Goal: Task Accomplishment & Management: Complete application form

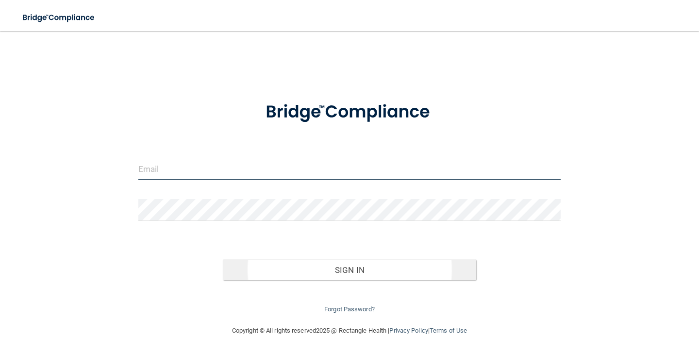
type input "[PERSON_NAME][EMAIL_ADDRESS][DOMAIN_NAME]"
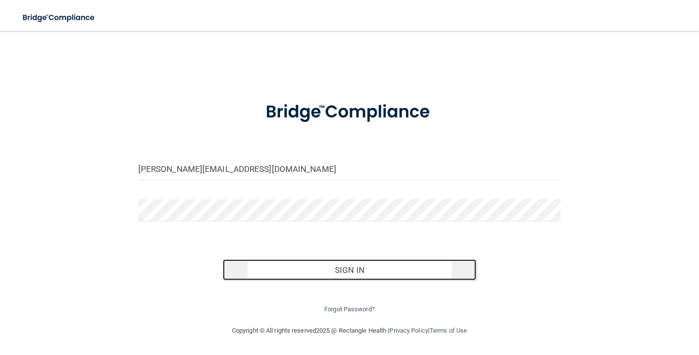
click at [340, 274] on button "Sign In" at bounding box center [349, 269] width 253 height 21
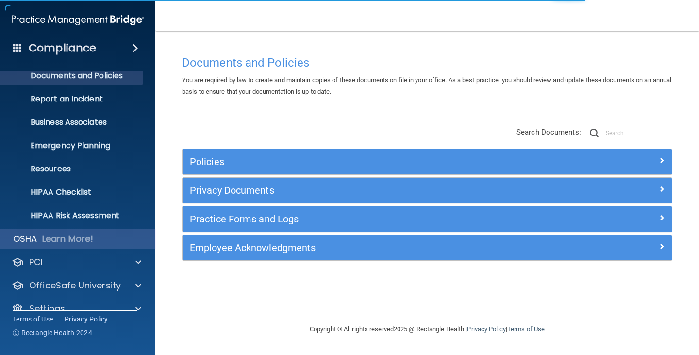
scroll to position [48, 0]
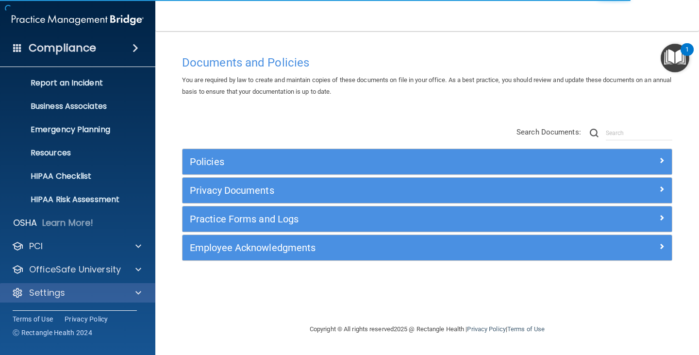
click at [60, 286] on div "Settings" at bounding box center [78, 292] width 156 height 19
click at [140, 294] on span at bounding box center [138, 293] width 6 height 12
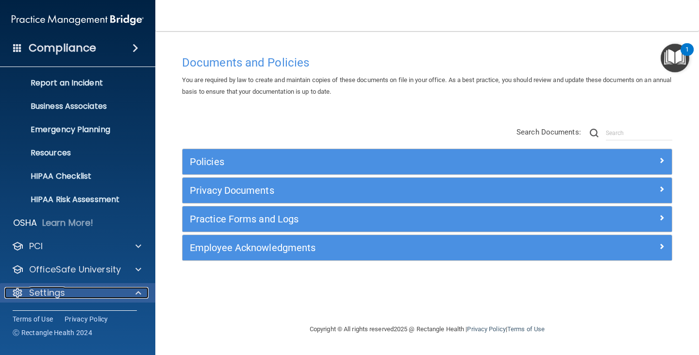
click at [137, 292] on span at bounding box center [138, 293] width 6 height 12
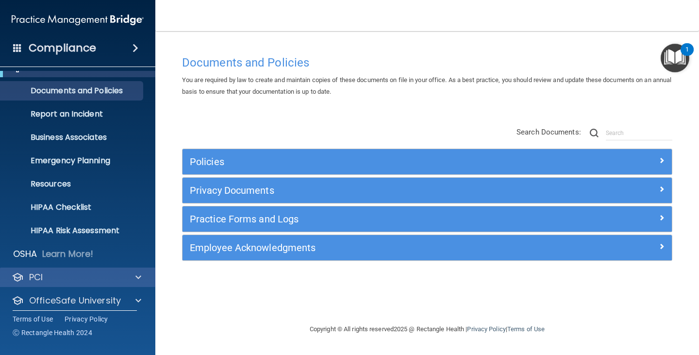
scroll to position [0, 0]
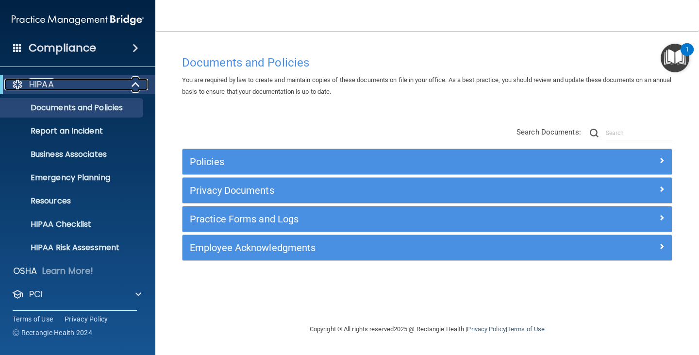
click at [132, 81] on span at bounding box center [136, 85] width 8 height 12
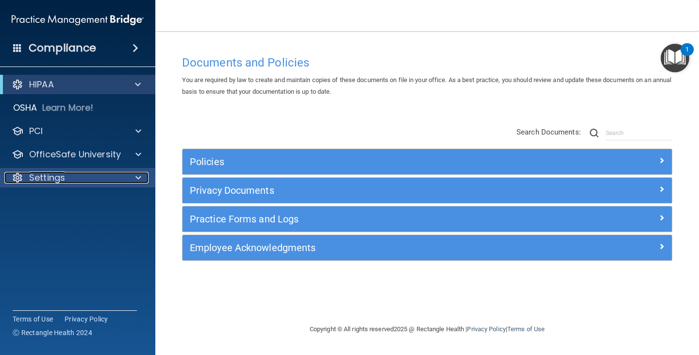
click at [95, 175] on div "Settings" at bounding box center [64, 178] width 120 height 12
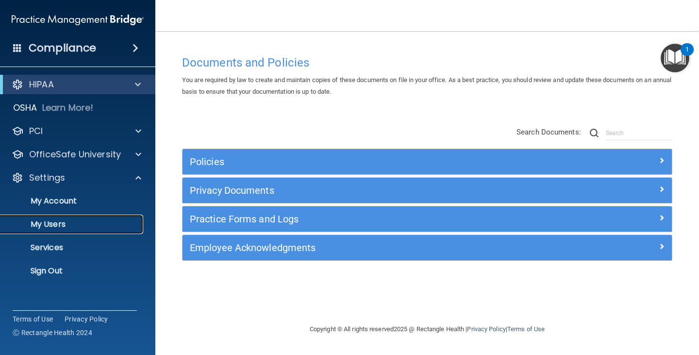
click at [75, 224] on p "My Users" at bounding box center [72, 224] width 132 height 10
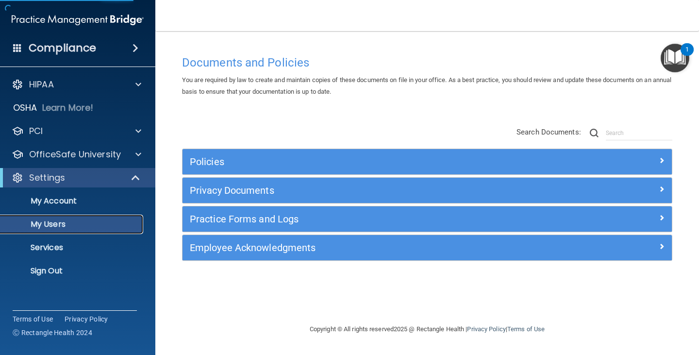
click at [72, 226] on p "My Users" at bounding box center [72, 224] width 132 height 10
select select "20"
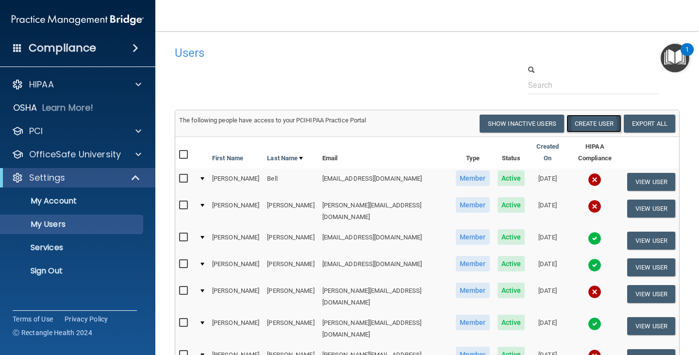
click at [589, 122] on button "Create User" at bounding box center [593, 123] width 55 height 18
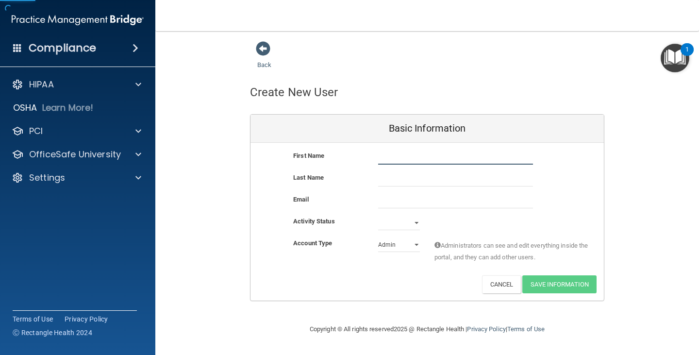
click at [422, 164] on input "text" at bounding box center [455, 157] width 155 height 15
type input "[PERSON_NAME]"
type input "W"
type input "[PERSON_NAME]"
click at [411, 198] on input "email" at bounding box center [455, 201] width 155 height 15
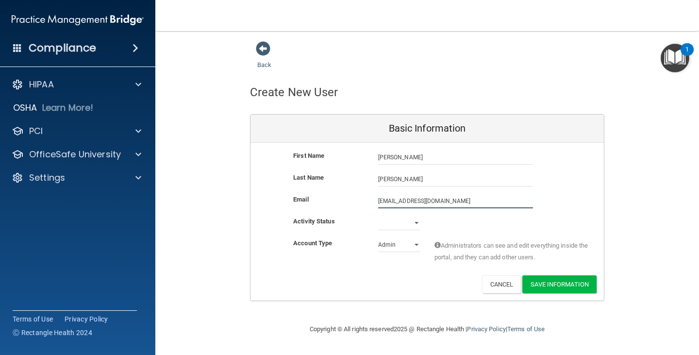
type input "[EMAIL_ADDRESS][DOMAIN_NAME]"
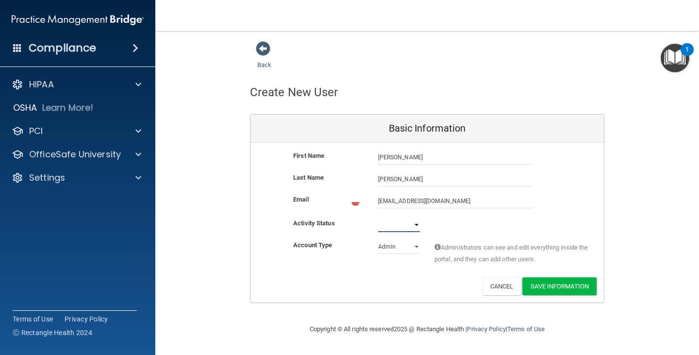
click at [413, 224] on select "Active Inactive" at bounding box center [399, 224] width 42 height 15
select select "active"
click at [378, 215] on select "Active Inactive" at bounding box center [399, 222] width 42 height 15
click at [419, 244] on select "Admin Member" at bounding box center [399, 244] width 42 height 15
select select "practice_member"
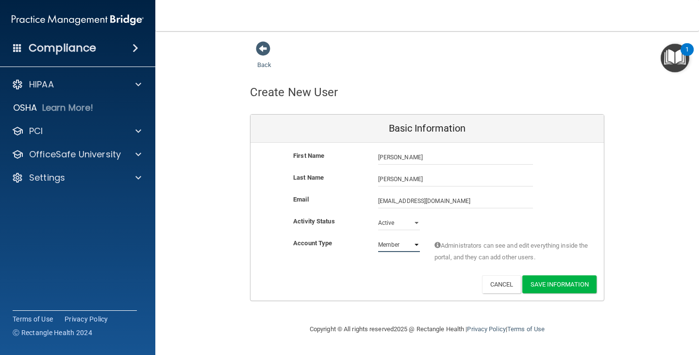
click at [378, 237] on select "Admin Member" at bounding box center [399, 244] width 42 height 15
click at [555, 286] on button "Save Information" at bounding box center [559, 284] width 74 height 18
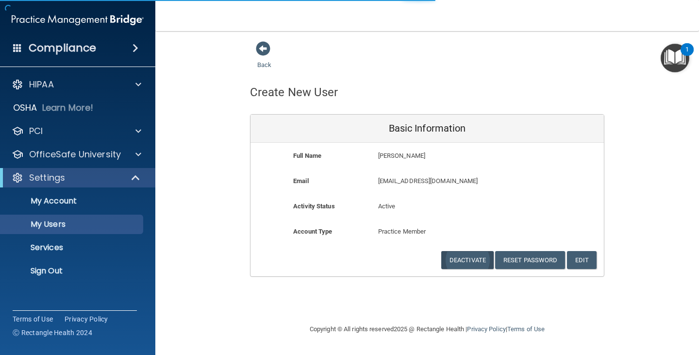
select select "20"
